Goal: Task Accomplishment & Management: Use online tool/utility

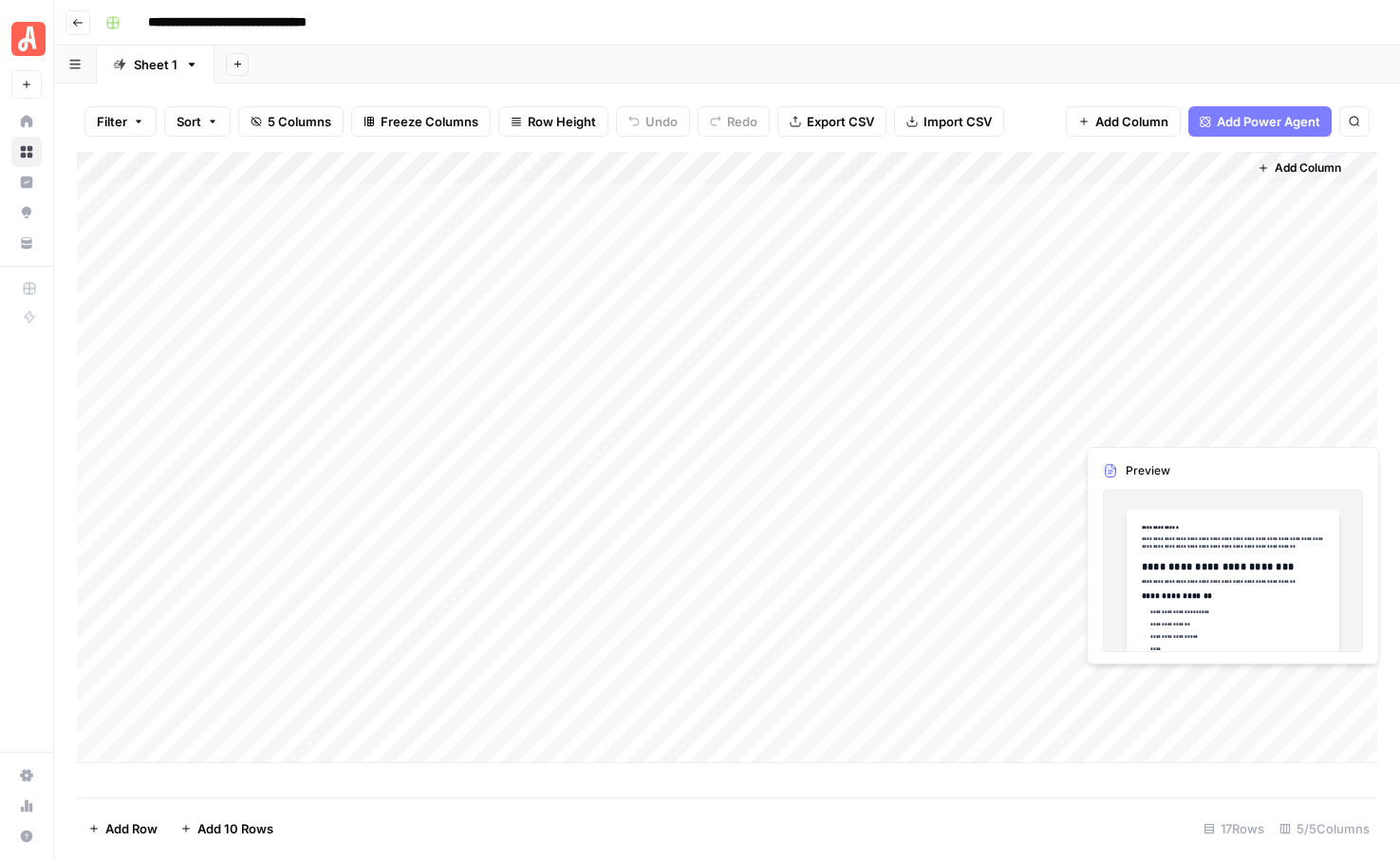
click at [1224, 425] on div "Add Column" at bounding box center [727, 457] width 1300 height 611
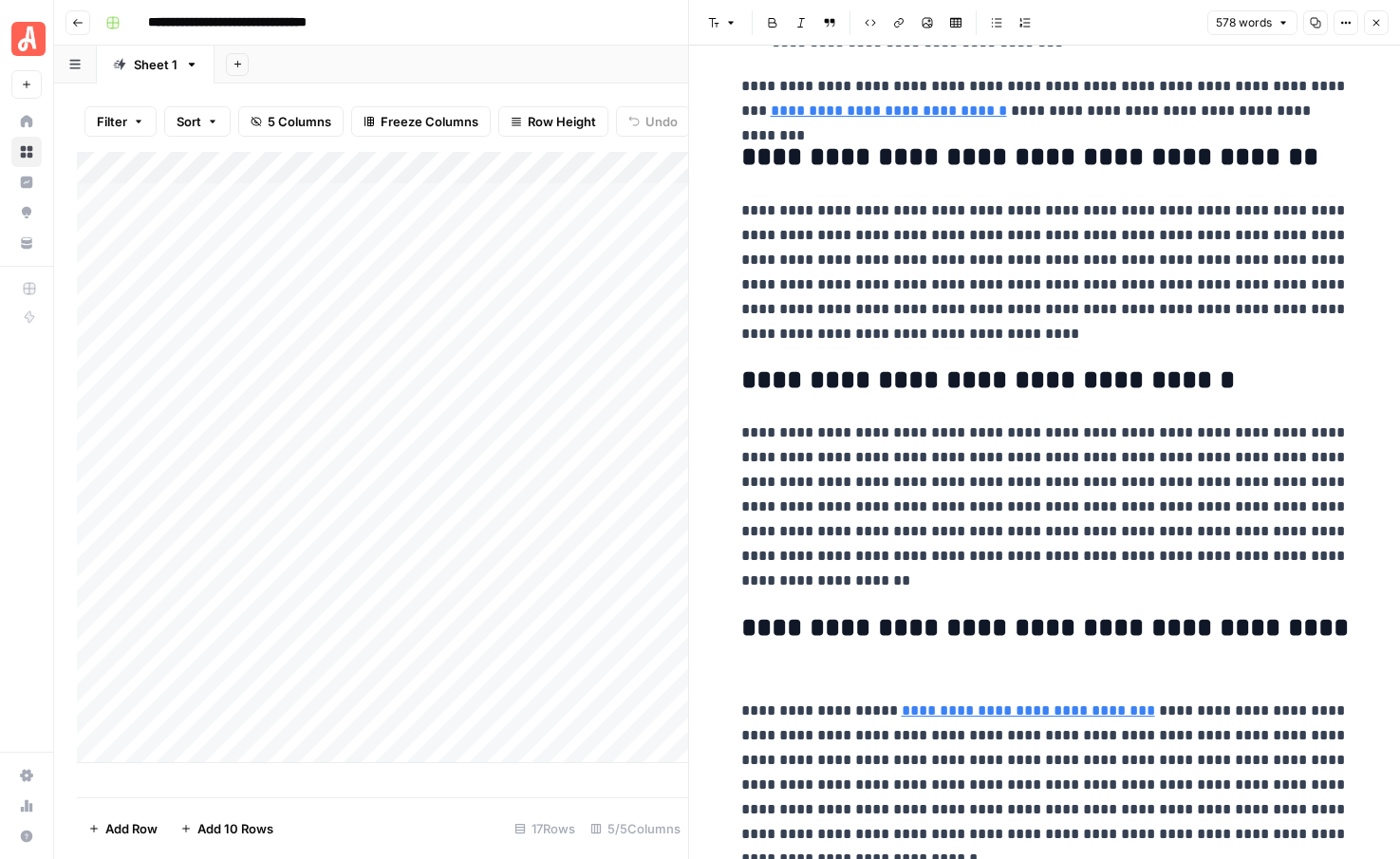
scroll to position [1714, 0]
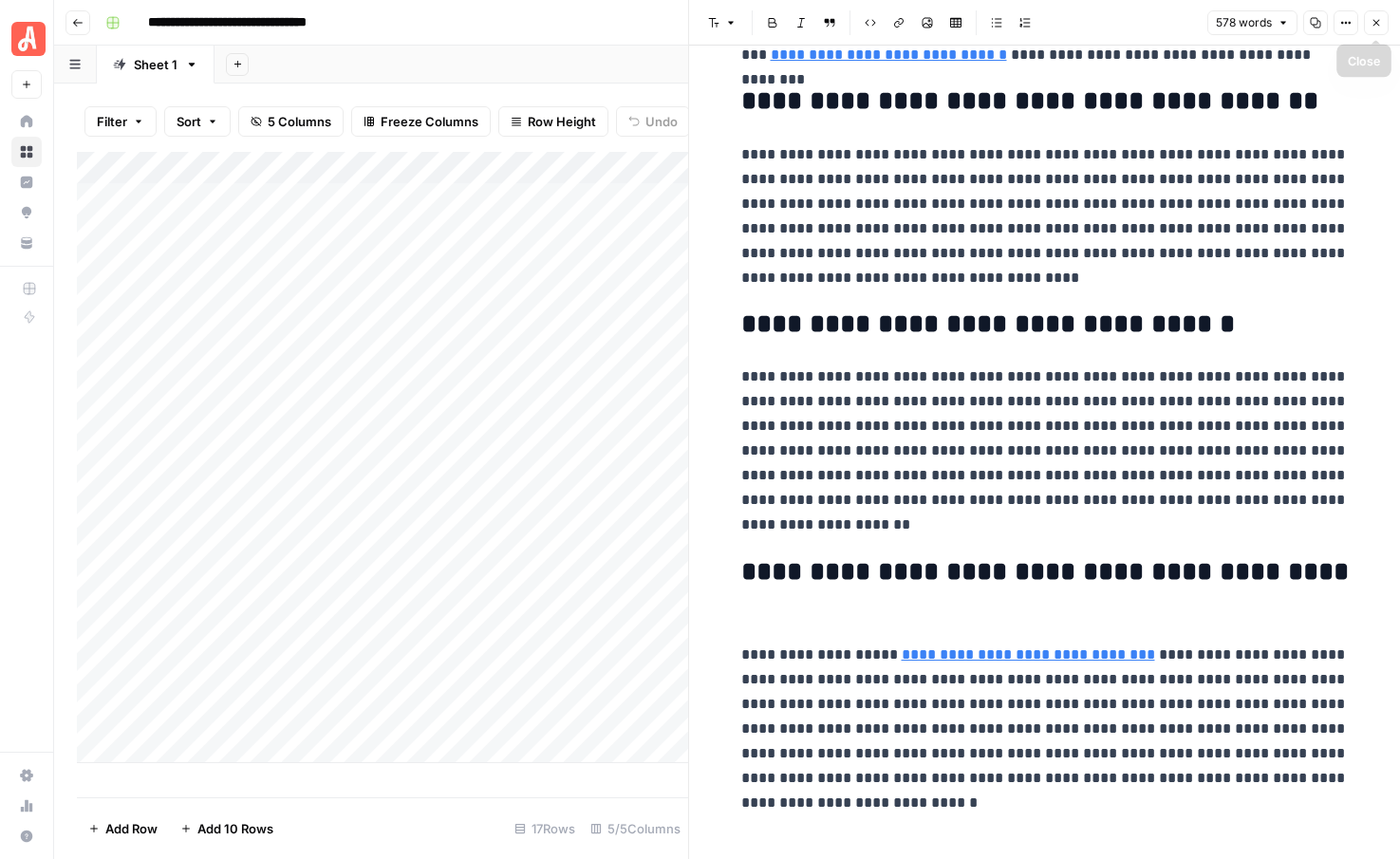
click at [1373, 26] on icon "button" at bounding box center [1376, 23] width 12 height 12
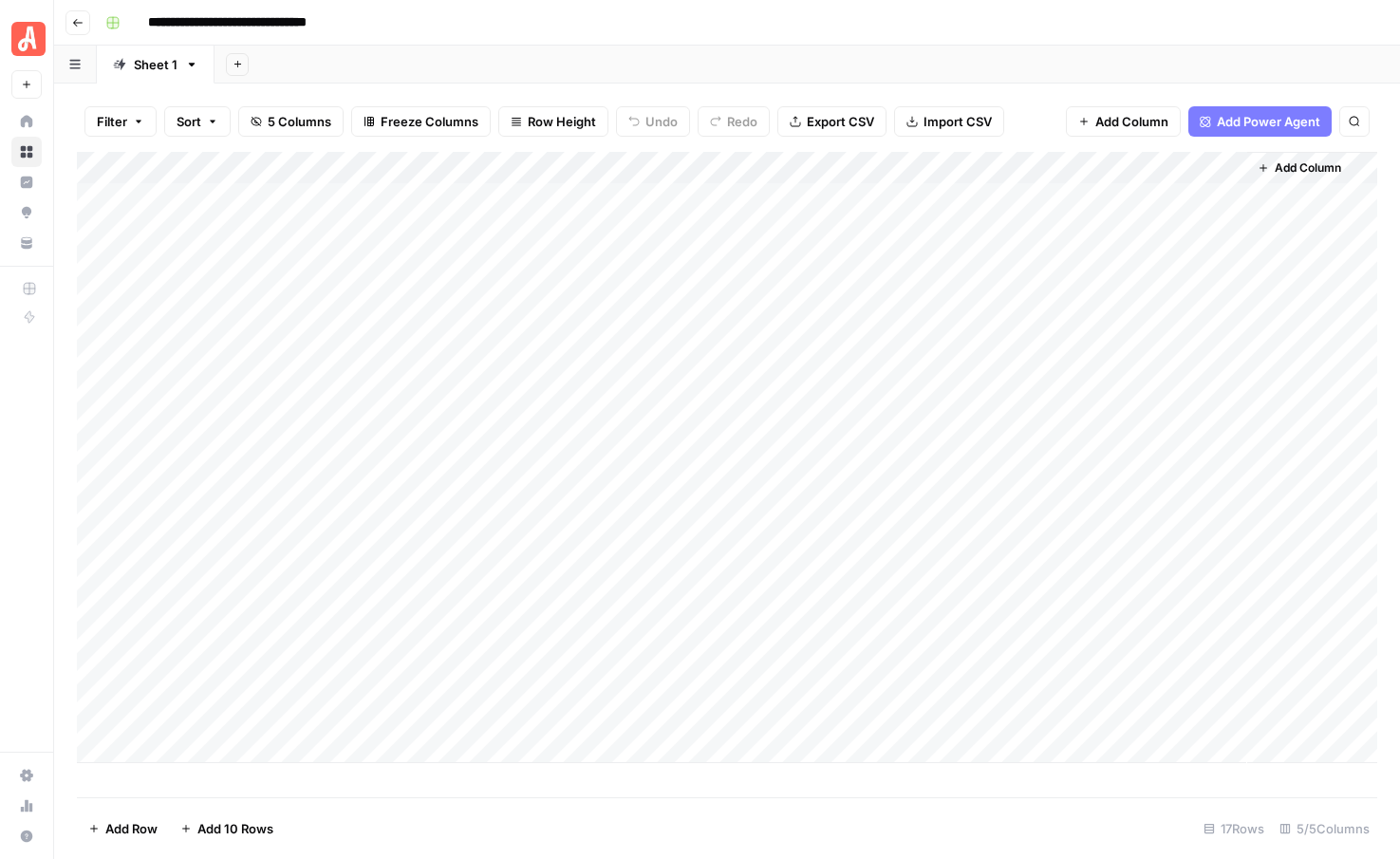
click at [167, 743] on div "Add Column" at bounding box center [727, 457] width 1300 height 611
click at [193, 825] on button "who to hire" at bounding box center [213, 820] width 81 height 22
click at [189, 781] on div "Add Column" at bounding box center [727, 473] width 1300 height 643
click at [217, 789] on button "who to hire" at bounding box center [213, 792] width 81 height 22
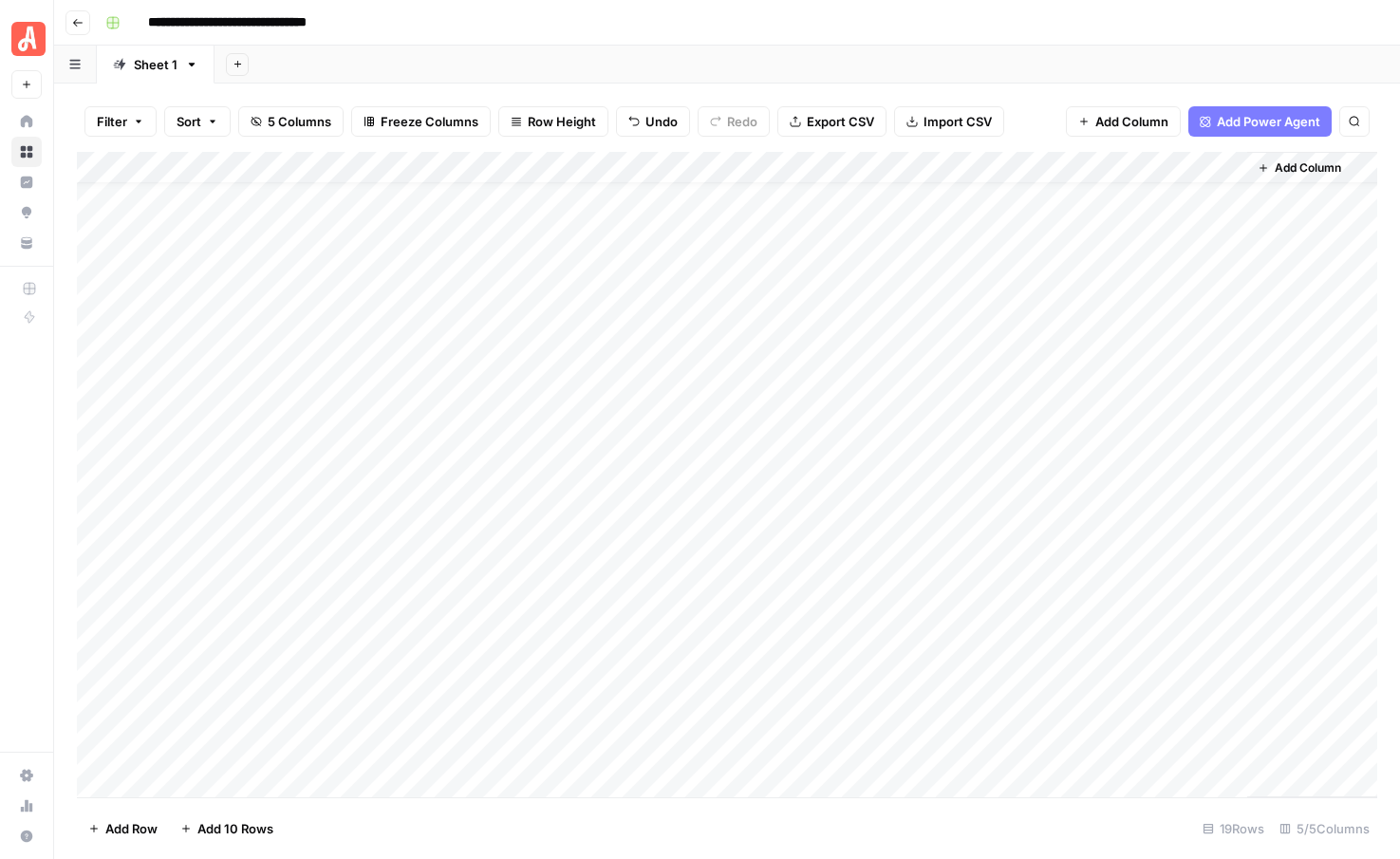
scroll to position [30, 0]
click at [177, 777] on div "Add Column" at bounding box center [727, 474] width 1300 height 645
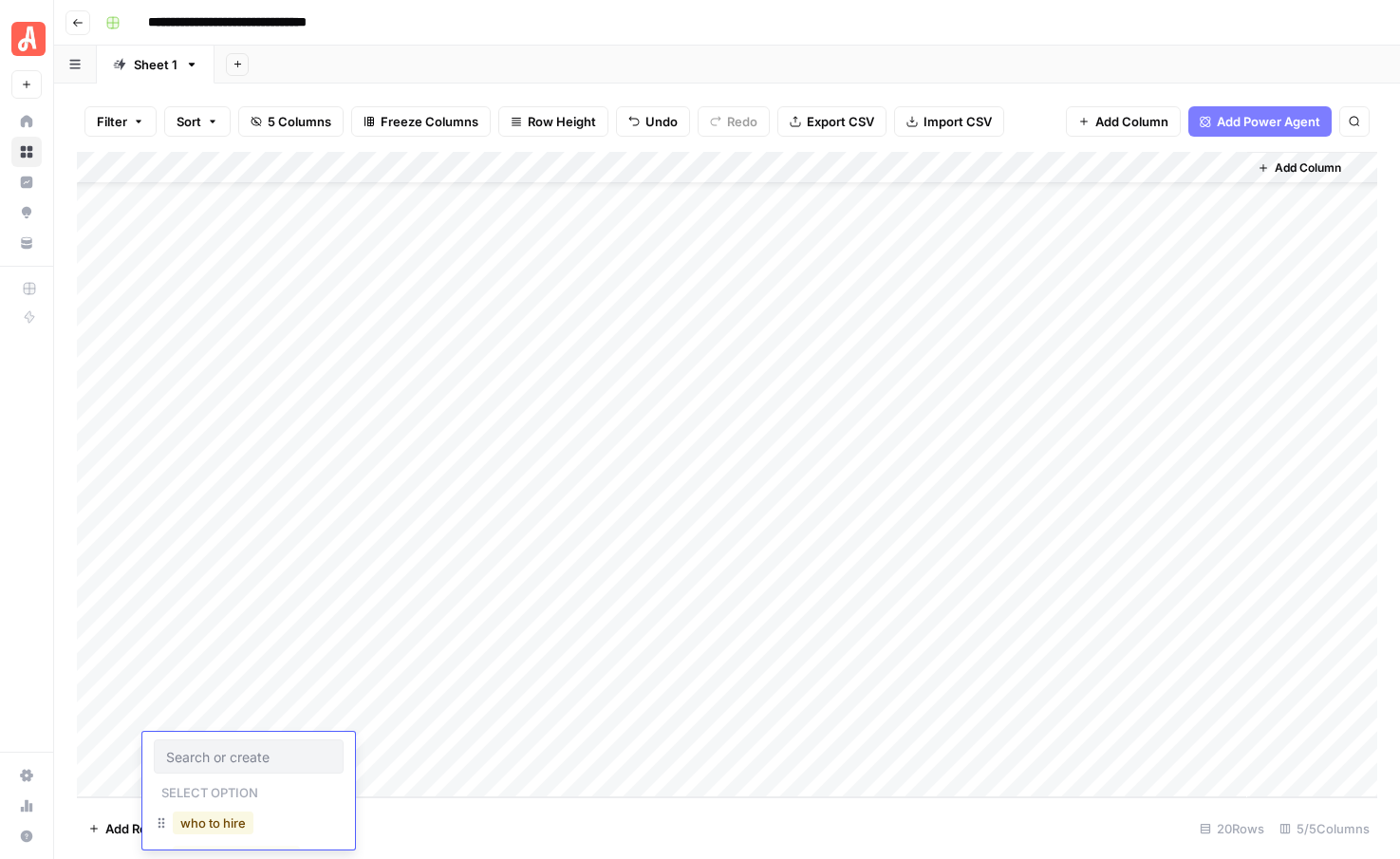
click at [206, 820] on button "who to hire" at bounding box center [213, 822] width 81 height 22
click at [169, 781] on div "Add Column" at bounding box center [727, 474] width 1300 height 645
click at [193, 822] on button "who to hire" at bounding box center [213, 822] width 81 height 22
click at [165, 779] on div "Add Column" at bounding box center [727, 474] width 1300 height 645
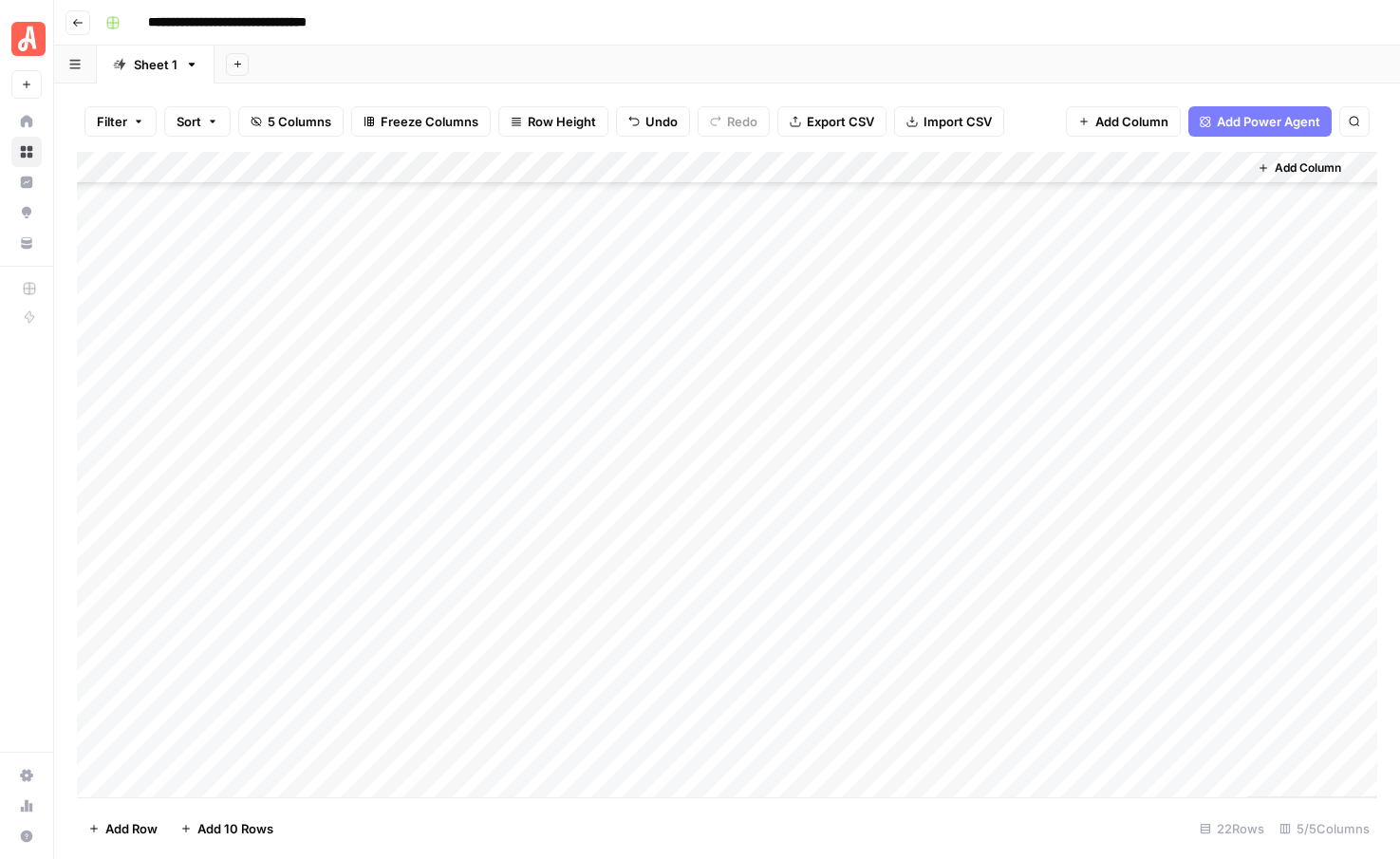
scroll to position [127, 0]
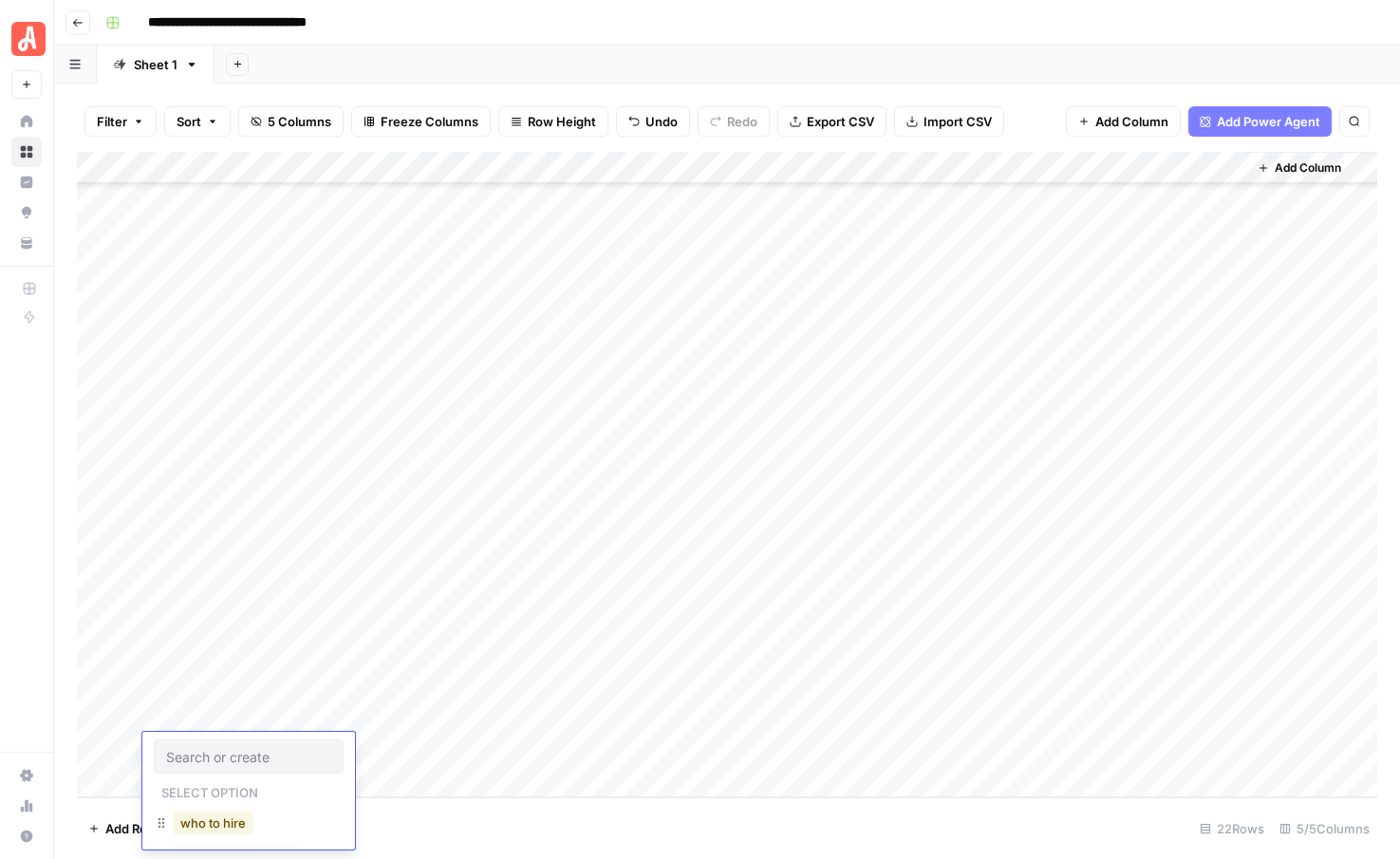
click at [190, 826] on button "who to hire" at bounding box center [213, 822] width 81 height 22
click at [184, 781] on div "Add Column" at bounding box center [727, 474] width 1300 height 645
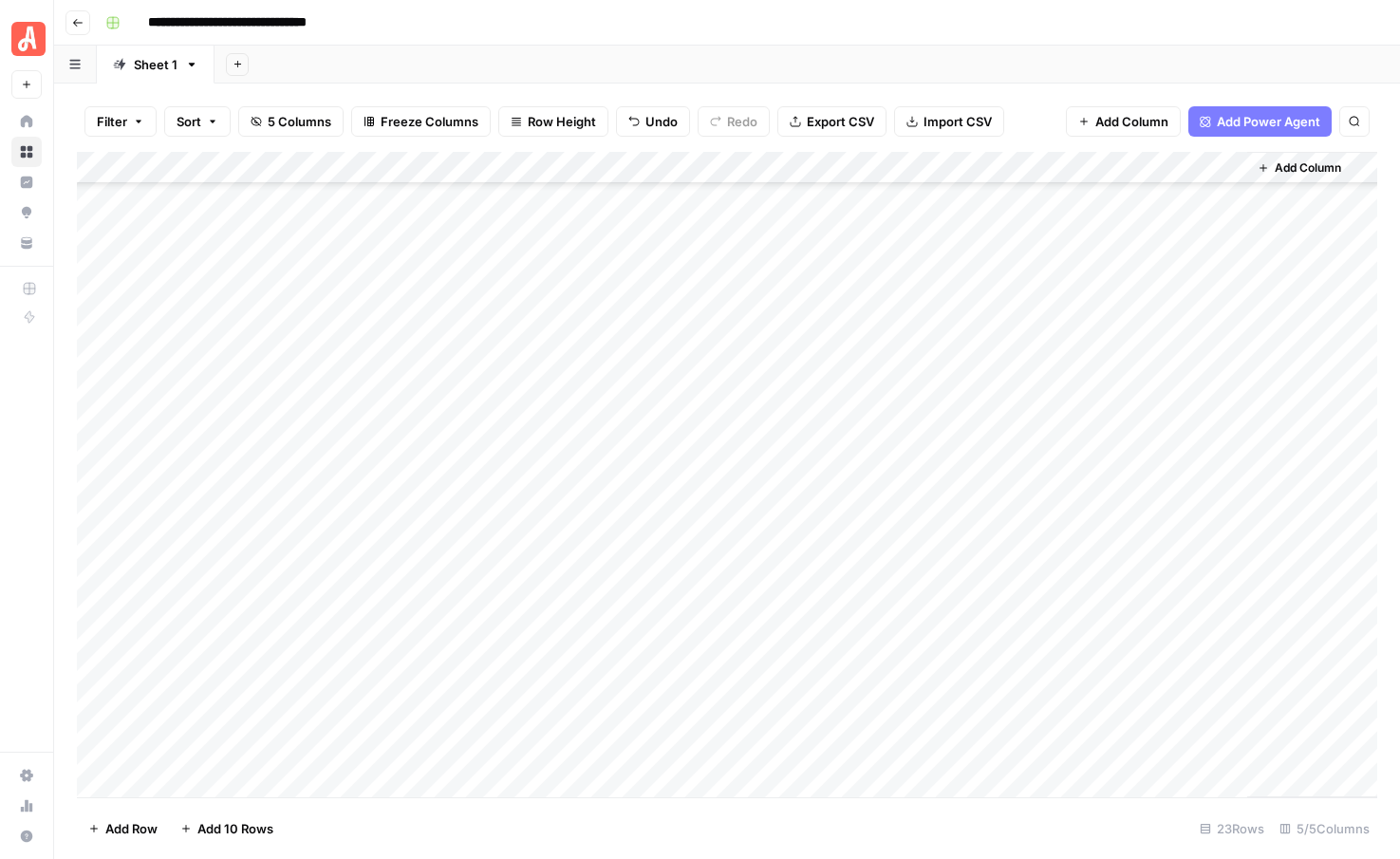
scroll to position [159, 0]
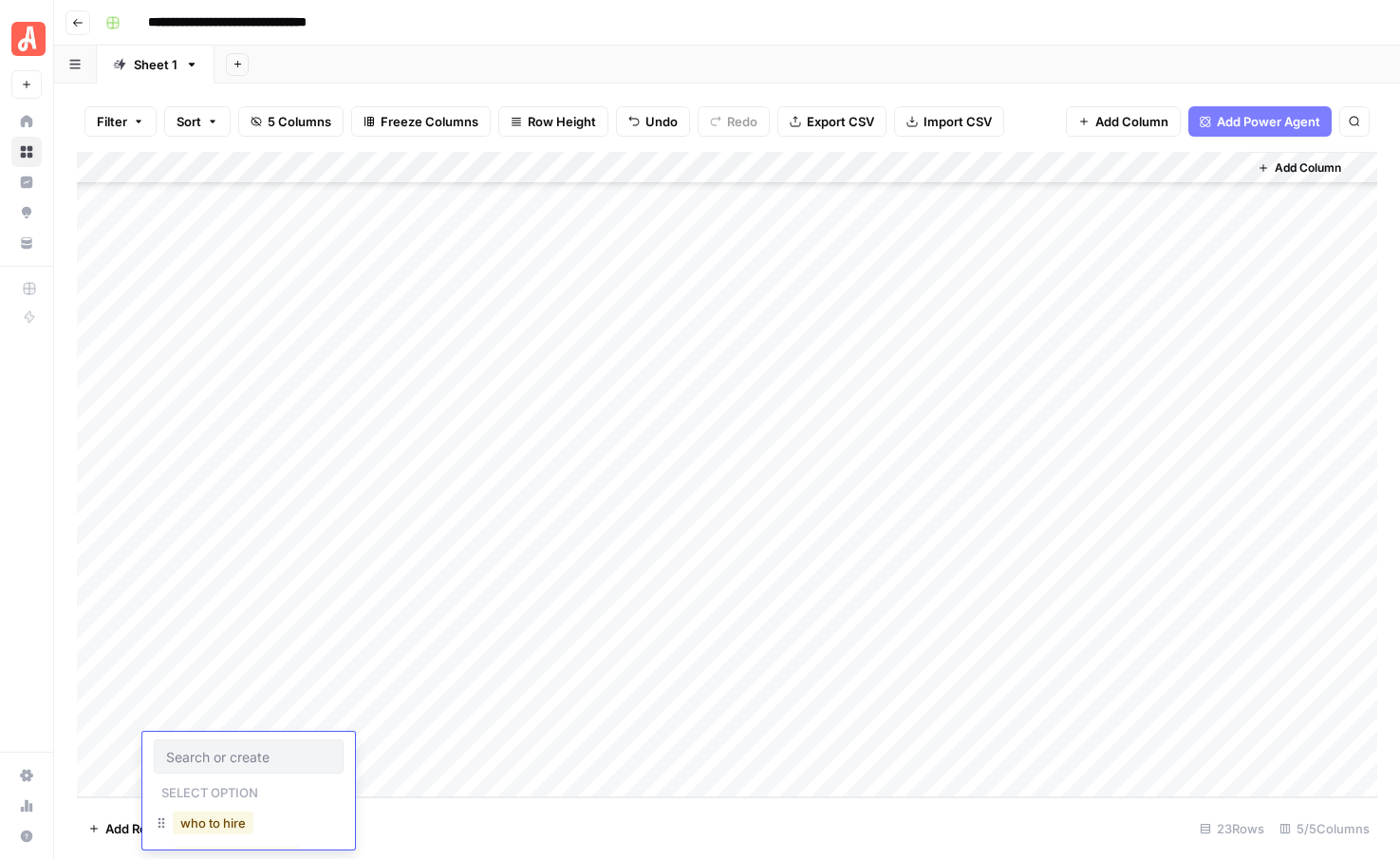
click at [198, 820] on button "who to hire" at bounding box center [213, 822] width 81 height 22
click at [162, 784] on div "Add Column" at bounding box center [727, 474] width 1300 height 645
click at [193, 821] on button "who to hire" at bounding box center [213, 822] width 81 height 22
click at [161, 779] on div "Add Column" at bounding box center [727, 474] width 1300 height 645
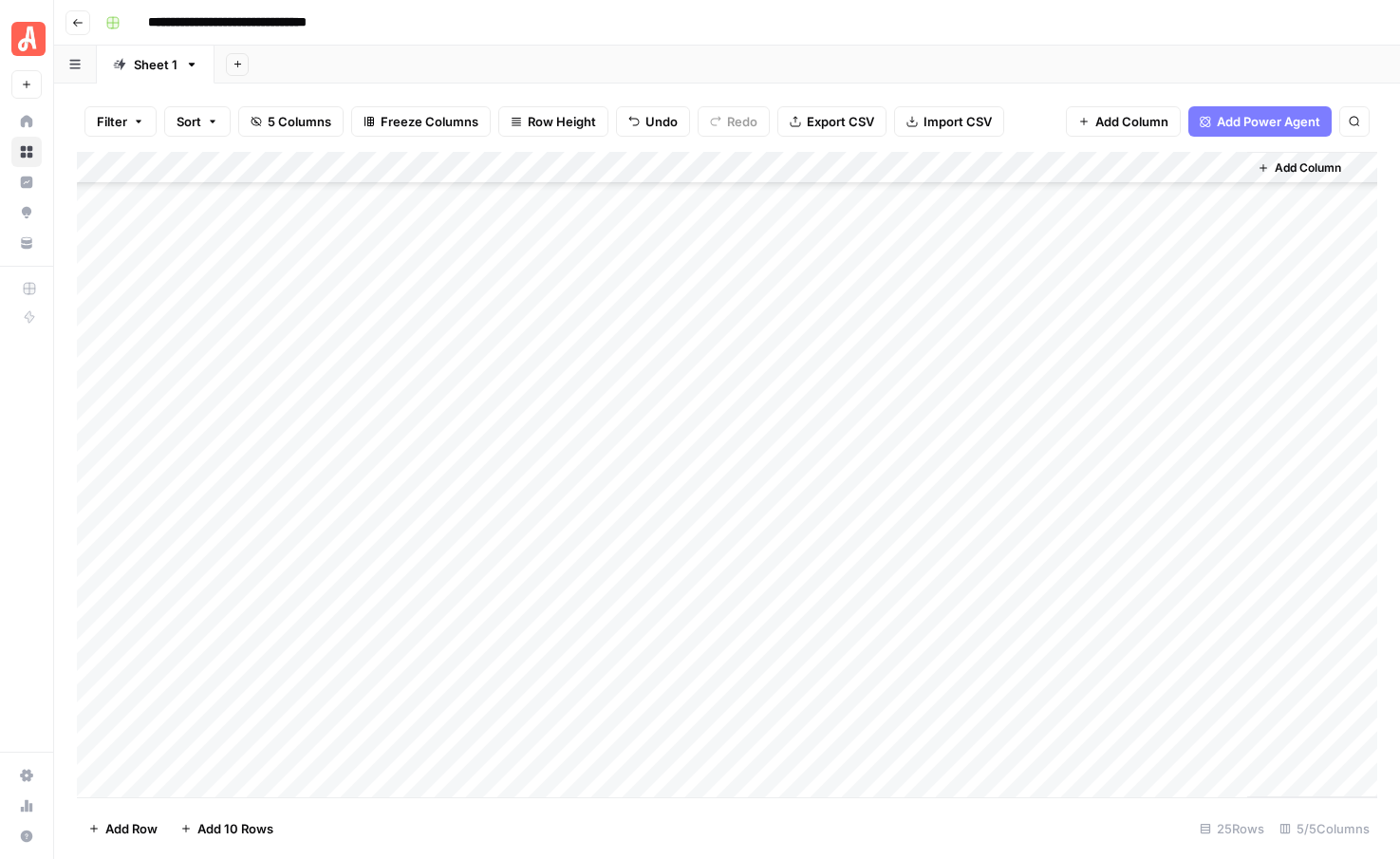
scroll to position [224, 0]
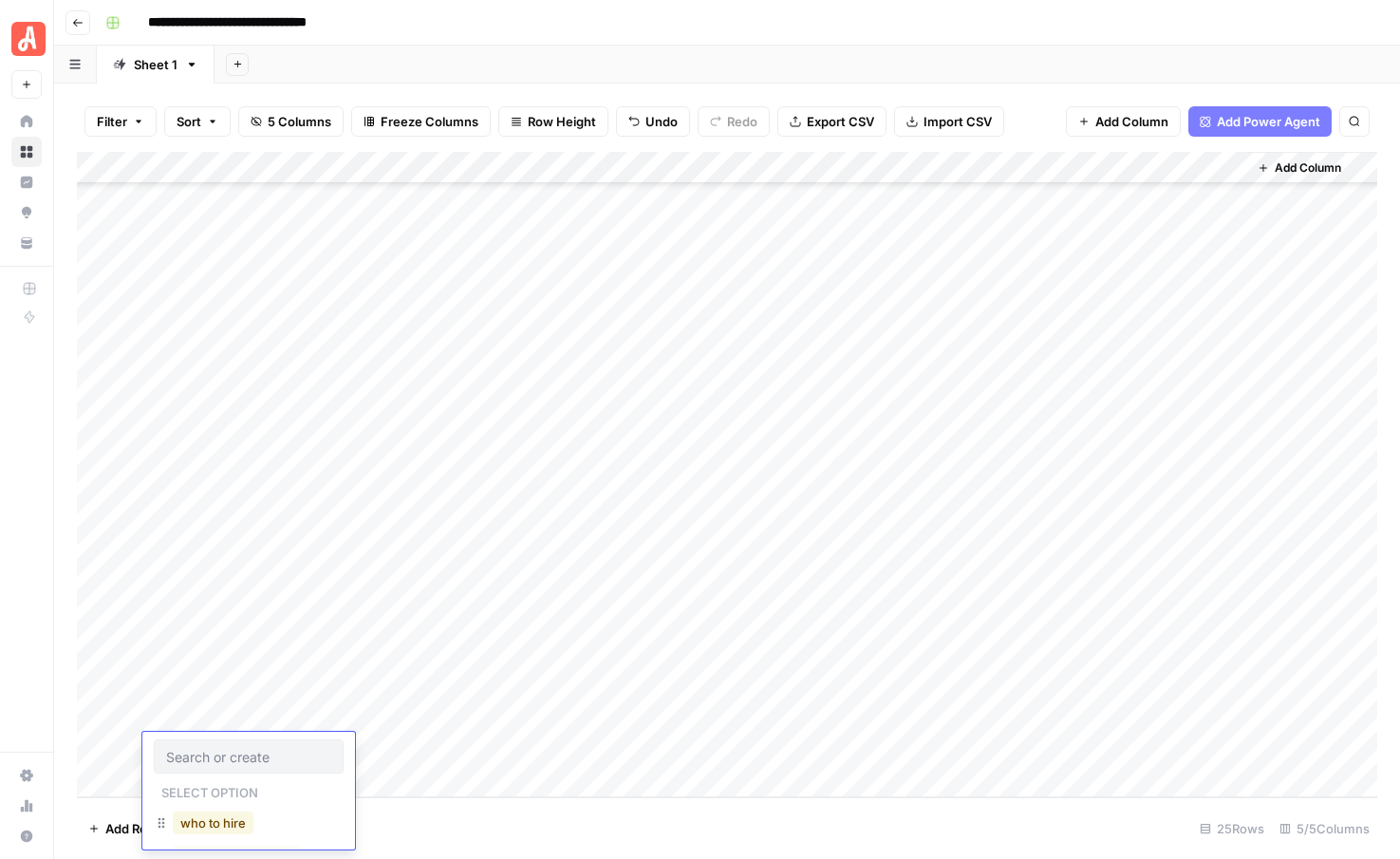
click at [199, 827] on button "who to hire" at bounding box center [213, 822] width 81 height 22
click at [159, 780] on div "Add Column" at bounding box center [727, 474] width 1300 height 645
click at [207, 821] on button "who to hire" at bounding box center [213, 822] width 81 height 22
click at [164, 785] on div "Add Column" at bounding box center [727, 474] width 1300 height 645
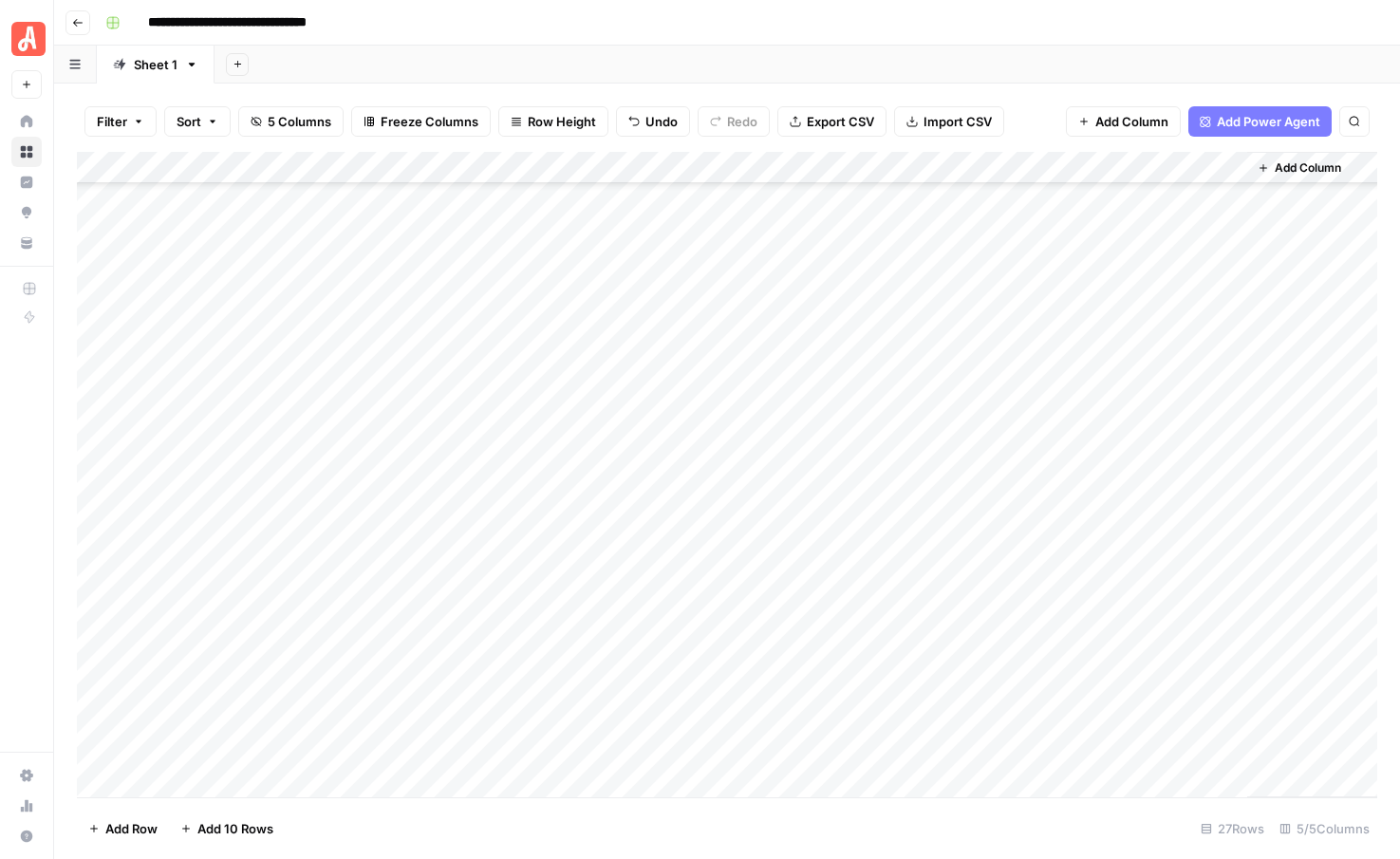
scroll to position [289, 0]
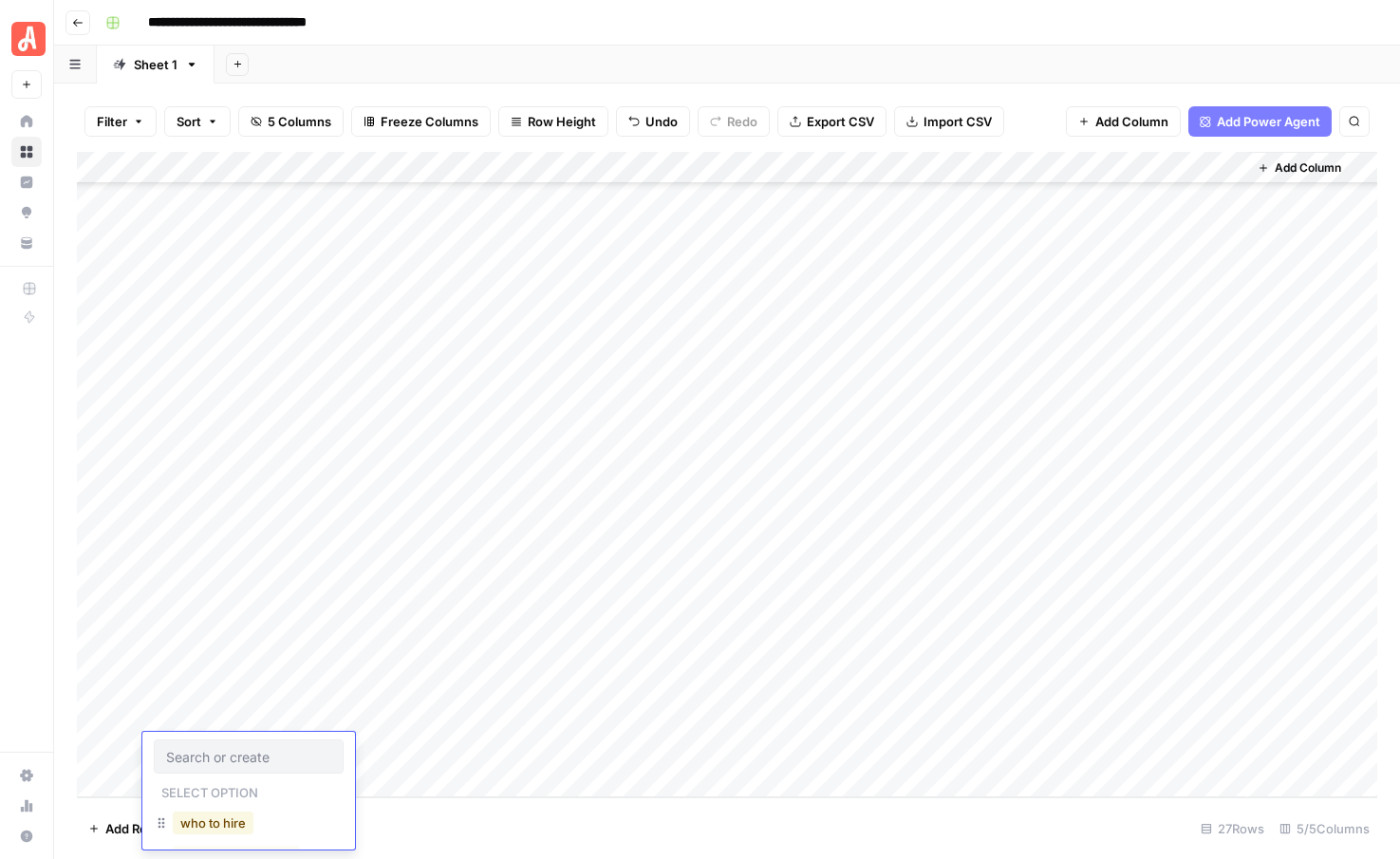
click at [210, 813] on button "who to hire" at bounding box center [213, 822] width 81 height 22
click at [370, 830] on footer "Add Row Add 10 Rows 27 Rows 5/5 Columns" at bounding box center [727, 827] width 1300 height 61
click at [398, 455] on div "Add Column" at bounding box center [727, 474] width 1300 height 645
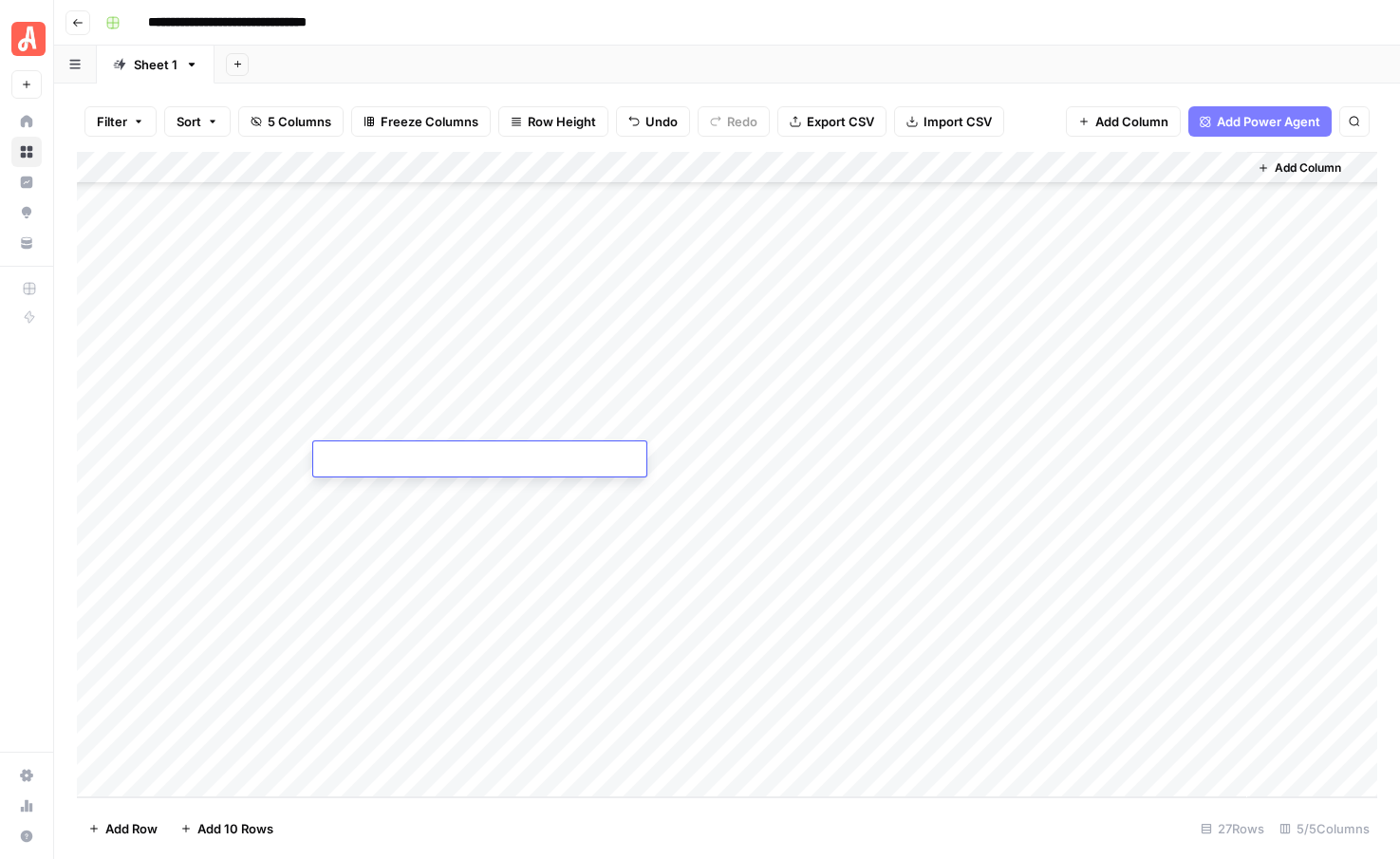
type textarea "**********"
click at [395, 492] on div "Add Column" at bounding box center [727, 474] width 1300 height 645
click at [395, 492] on textarea at bounding box center [479, 492] width 333 height 26
type textarea "**********"
click at [391, 533] on div "Add Column" at bounding box center [727, 474] width 1300 height 645
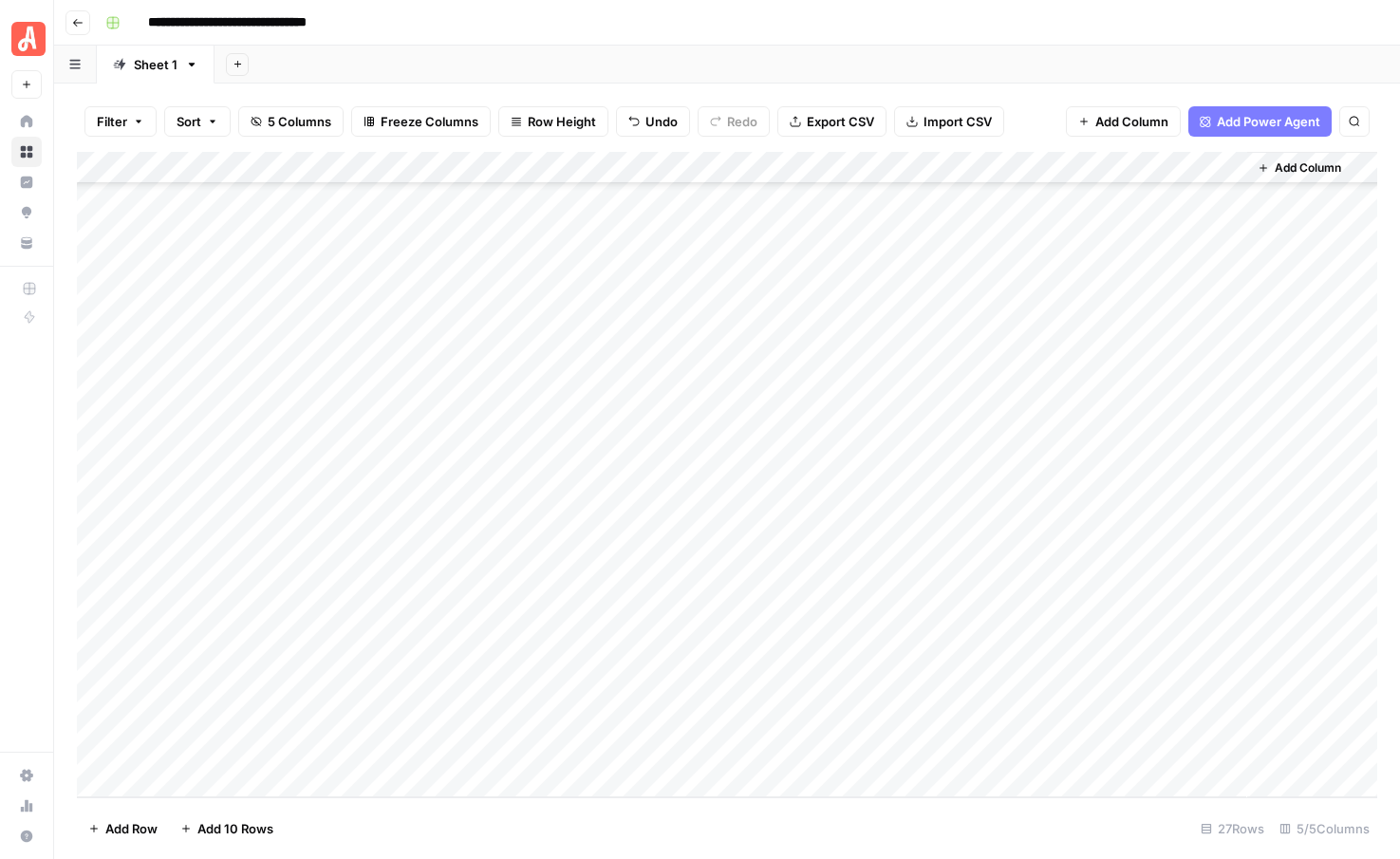
click at [456, 518] on div "Add Column" at bounding box center [727, 474] width 1300 height 645
click at [456, 518] on textarea at bounding box center [479, 524] width 333 height 26
type textarea "**********"
click at [412, 569] on div "Add Column" at bounding box center [727, 474] width 1300 height 645
click at [395, 551] on div "Add Column" at bounding box center [727, 474] width 1300 height 645
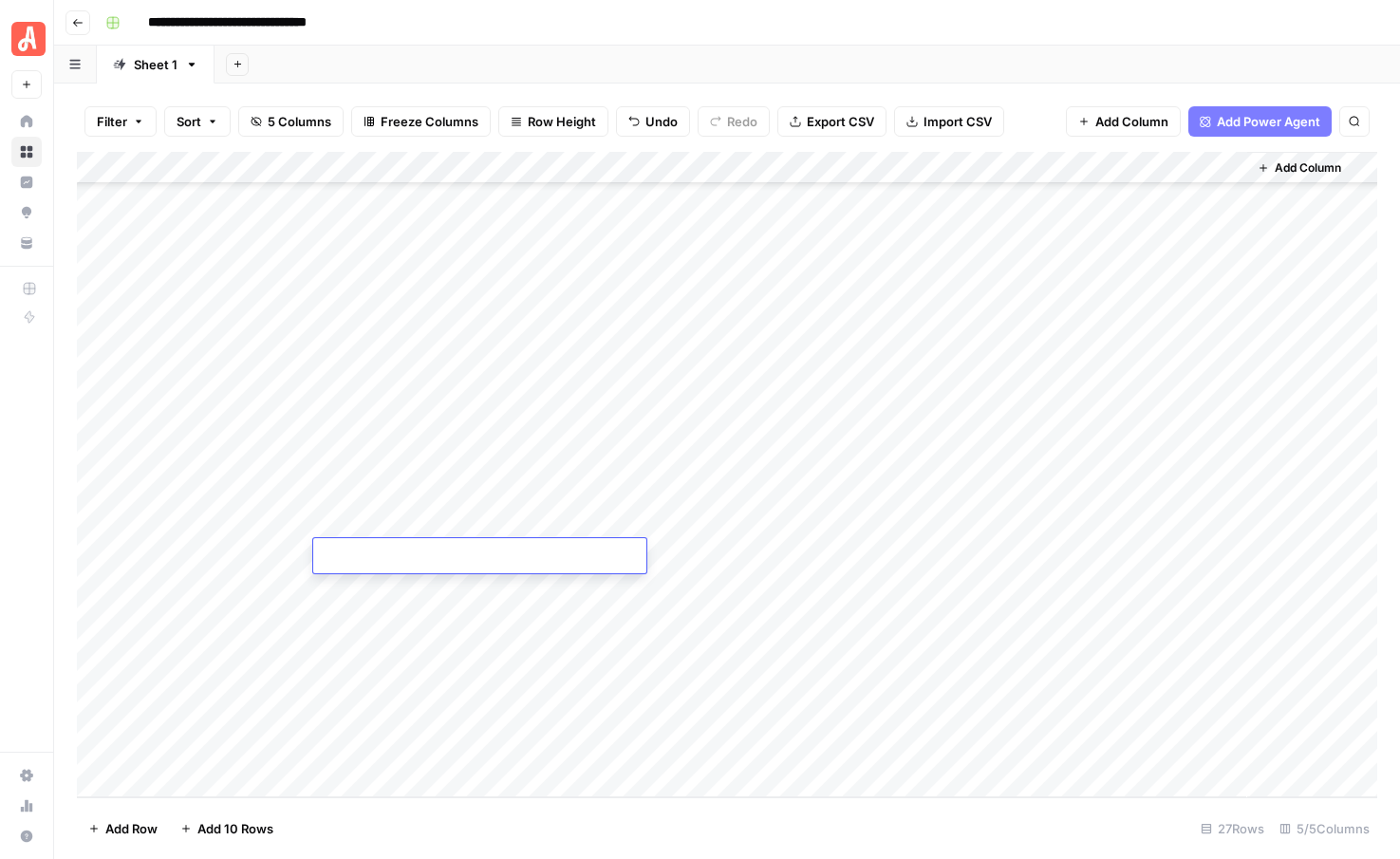
click at [395, 551] on textarea at bounding box center [479, 557] width 333 height 26
type textarea "**********"
click at [381, 590] on div "Add Column" at bounding box center [727, 474] width 1300 height 645
click at [397, 592] on div "Add Column" at bounding box center [727, 474] width 1300 height 645
click at [397, 592] on textarea at bounding box center [479, 589] width 333 height 26
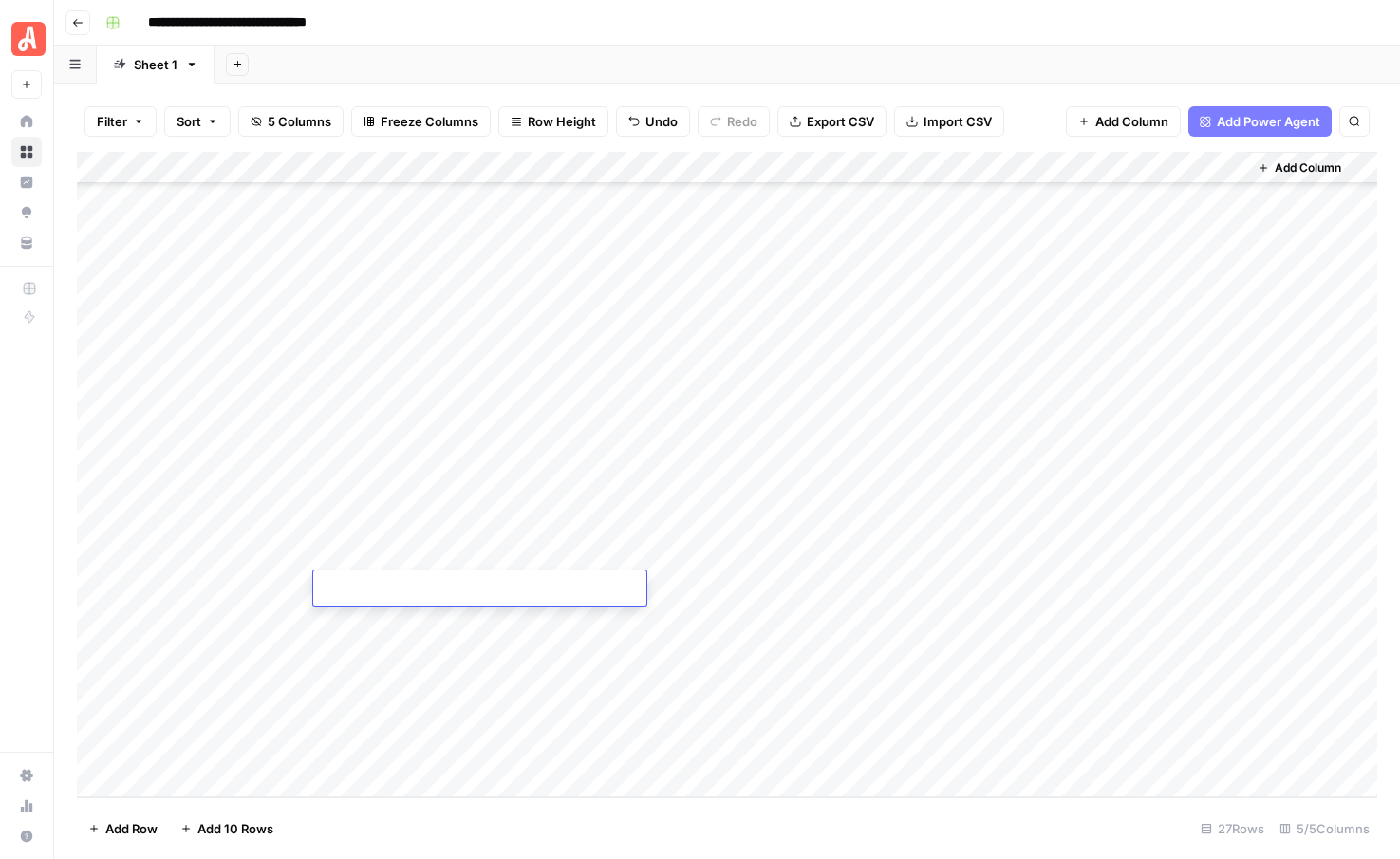
type textarea "**********"
click at [379, 636] on div "Add Column" at bounding box center [727, 474] width 1300 height 645
click at [396, 620] on div "Add Column" at bounding box center [727, 474] width 1300 height 645
type textarea "**********"
click at [378, 676] on div "Add Column" at bounding box center [727, 474] width 1300 height 645
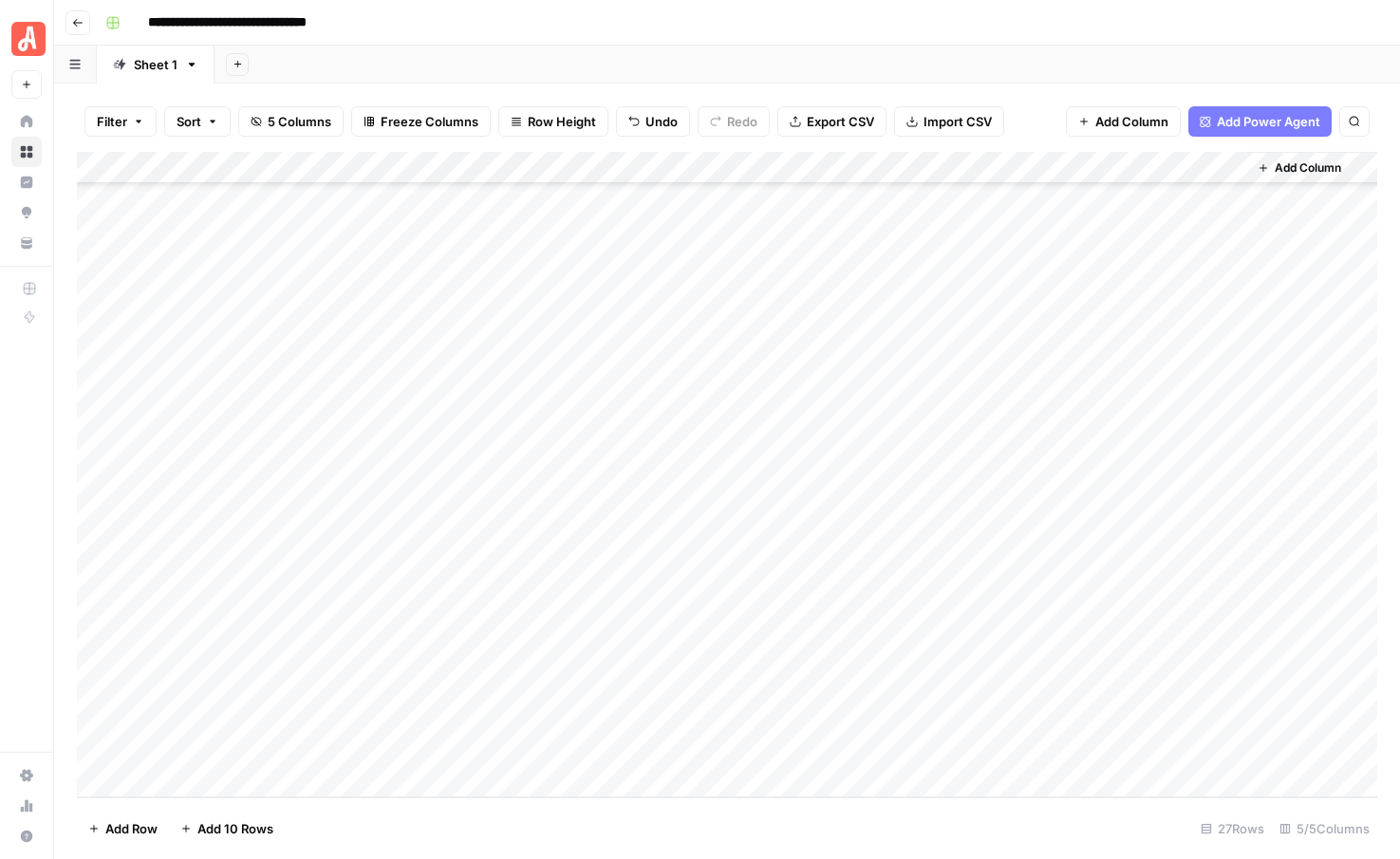
click at [374, 650] on div "Add Column" at bounding box center [727, 474] width 1300 height 645
click at [394, 649] on div "Add Column" at bounding box center [727, 474] width 1300 height 645
click at [394, 649] on textarea at bounding box center [479, 653] width 333 height 26
type textarea "**********"
click at [376, 706] on div "Add Column" at bounding box center [727, 474] width 1300 height 645
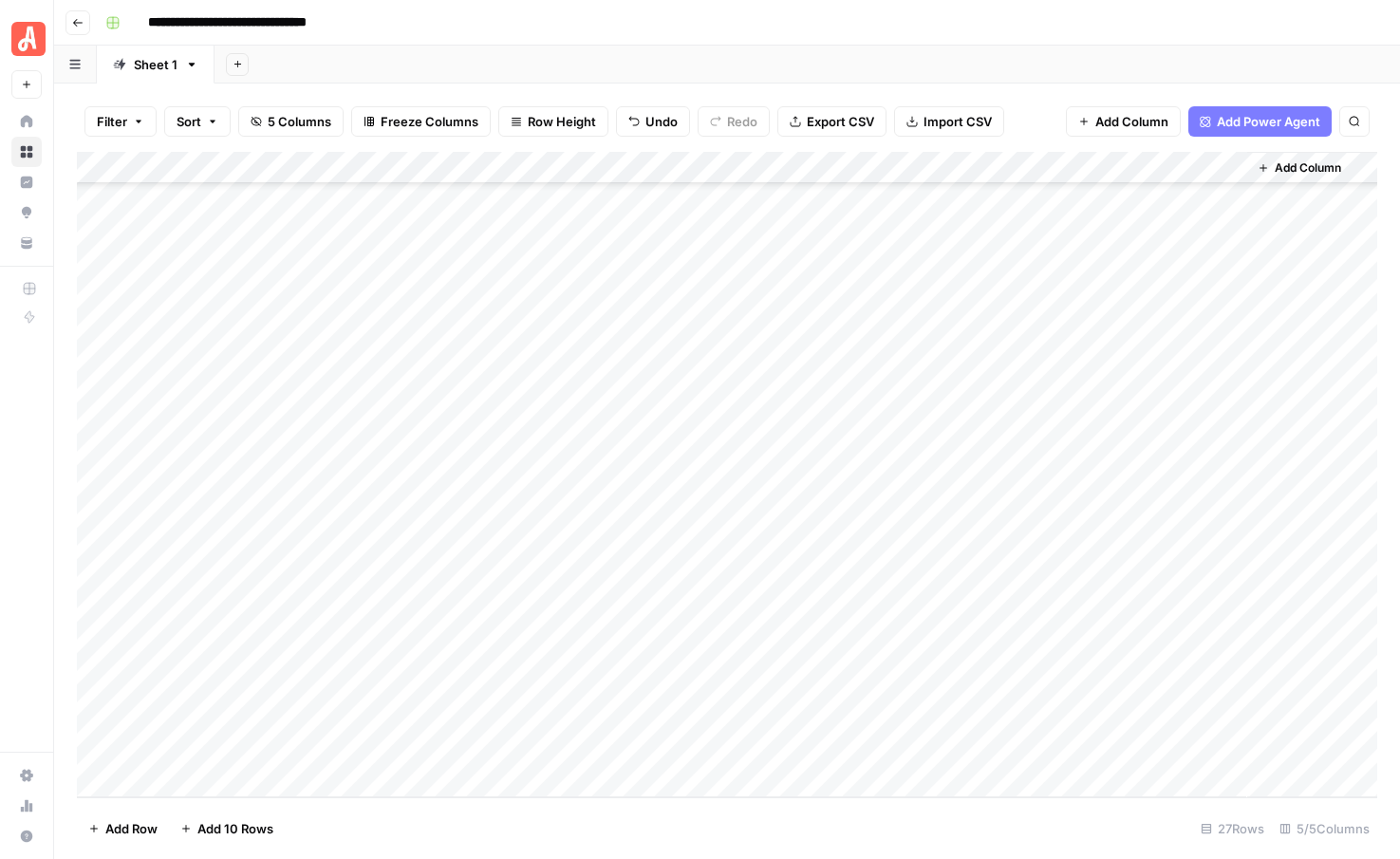
click at [375, 681] on div "Add Column" at bounding box center [727, 474] width 1300 height 645
click at [367, 678] on div "Add Column" at bounding box center [727, 474] width 1300 height 645
type textarea "**********"
click at [356, 733] on div "Add Column" at bounding box center [727, 474] width 1300 height 645
click at [372, 722] on div "Add Column" at bounding box center [727, 474] width 1300 height 645
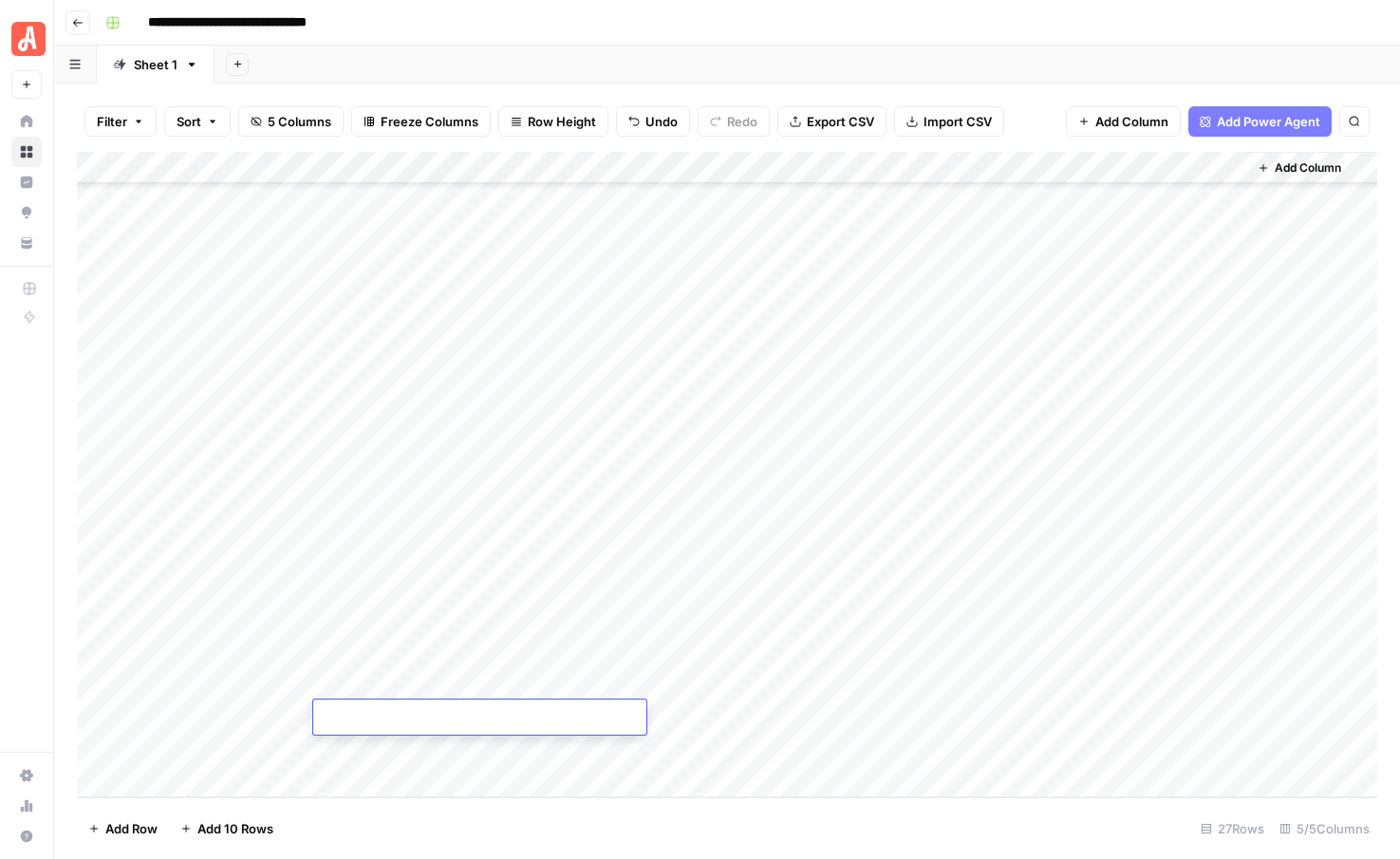
click at [372, 722] on textarea at bounding box center [479, 718] width 333 height 26
type textarea "**********"
click at [350, 762] on div "Add Column" at bounding box center [727, 474] width 1300 height 645
click at [451, 740] on div "Add Column" at bounding box center [727, 474] width 1300 height 645
click at [451, 740] on textarea at bounding box center [479, 750] width 333 height 26
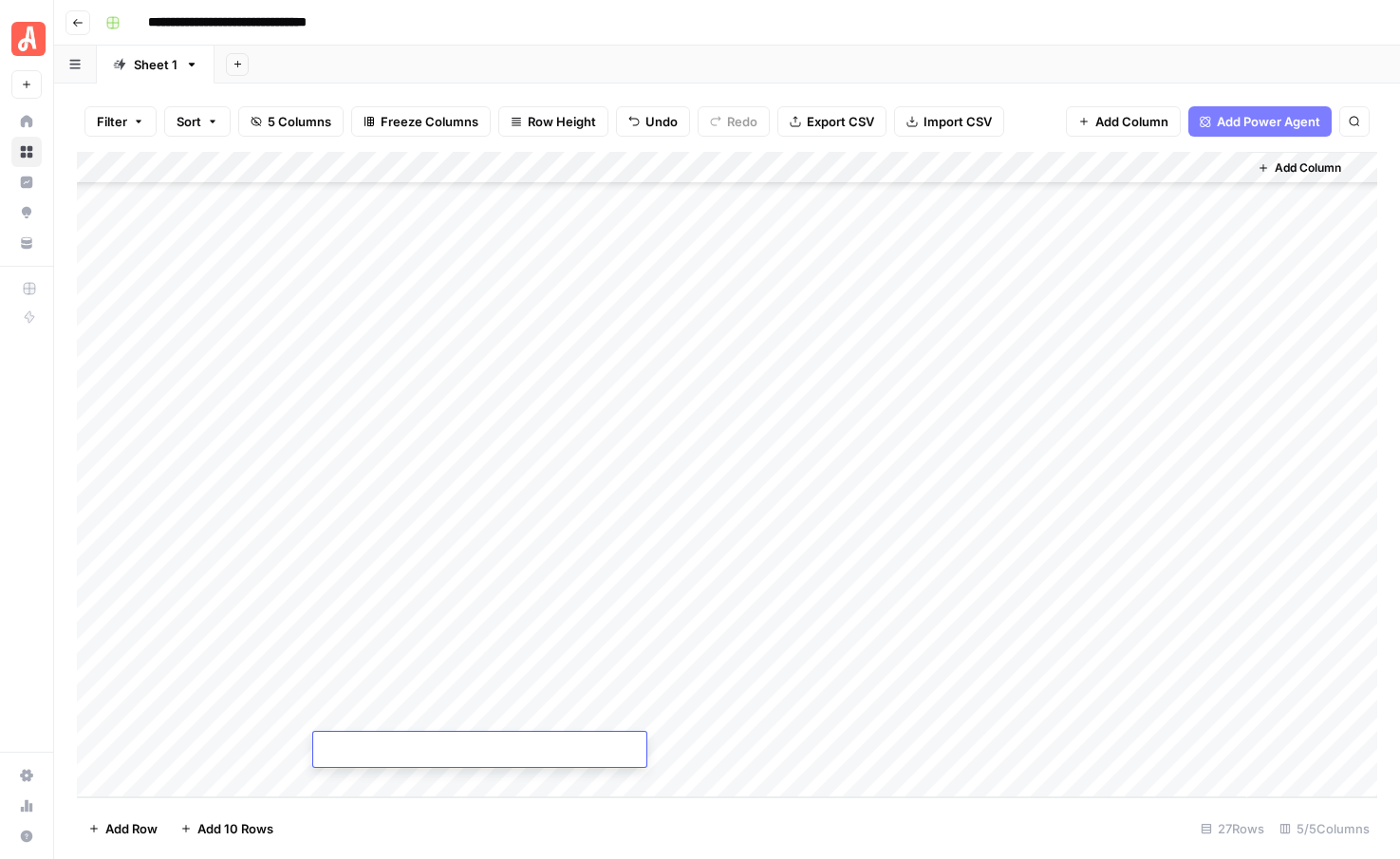
type textarea "**********"
click at [769, 456] on div "Add Column" at bounding box center [727, 474] width 1300 height 645
click at [768, 495] on div "Add Column" at bounding box center [727, 474] width 1300 height 645
click at [775, 525] on div "Add Column" at bounding box center [727, 474] width 1300 height 645
click at [771, 550] on div "Add Column" at bounding box center [727, 474] width 1300 height 645
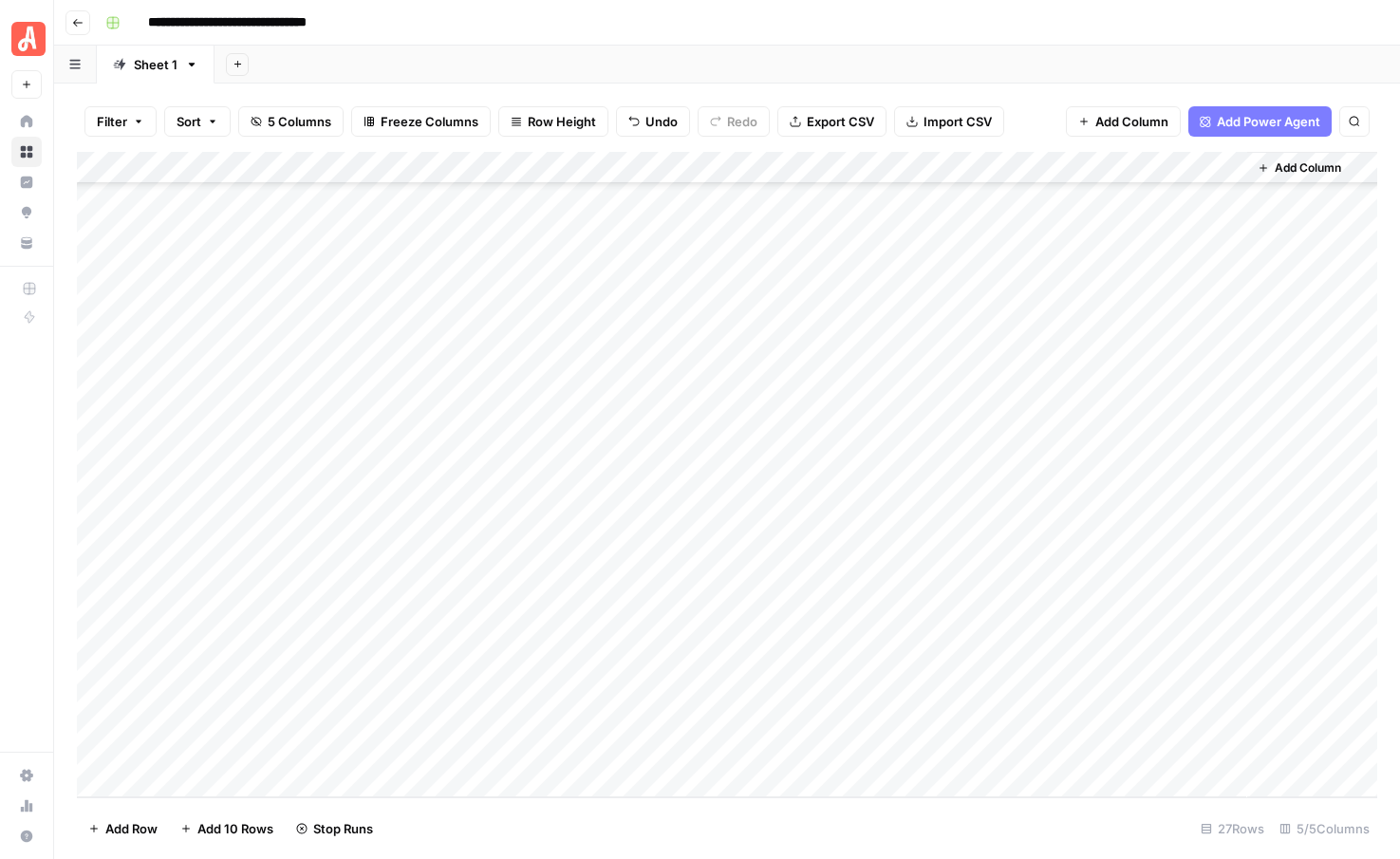
click at [769, 588] on div "Add Column" at bounding box center [727, 474] width 1300 height 645
